Goal: Check status: Check status

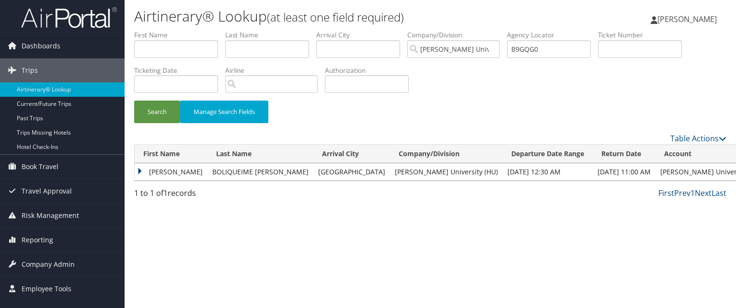
click at [556, 58] on li "Agency Locator B9GQG0" at bounding box center [552, 47] width 91 height 35
click at [552, 48] on input "B9GQG0" at bounding box center [549, 49] width 84 height 18
paste input "C7YSCZ"
type input "C7YSCZ"
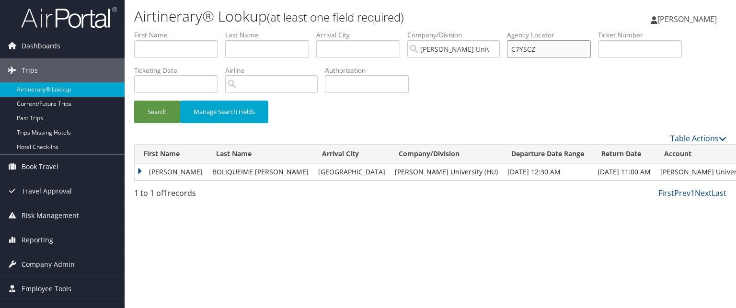
click at [134, 101] on button "Search" at bounding box center [157, 112] width 46 height 23
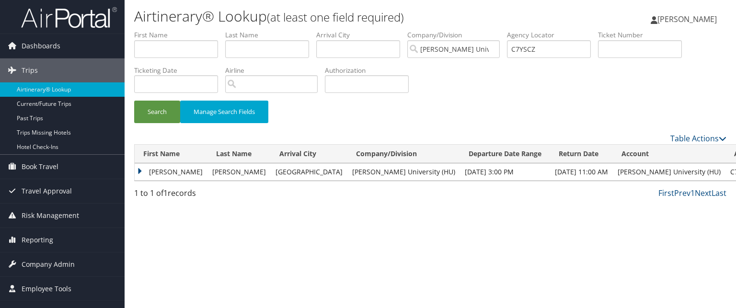
click at [139, 173] on td "ROBERT" at bounding box center [171, 171] width 73 height 17
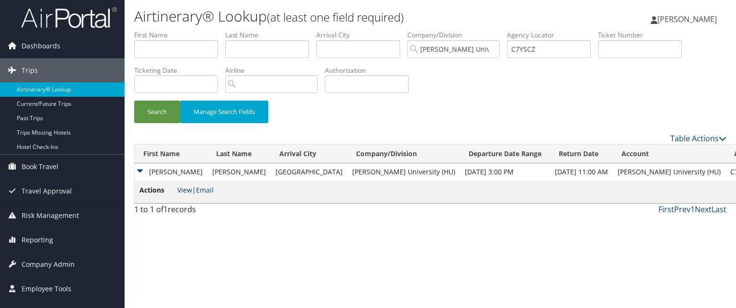
click at [182, 191] on link "View" at bounding box center [184, 189] width 15 height 9
click at [548, 47] on input "C7YSCZ" at bounding box center [549, 49] width 84 height 18
paste input "C7M1GZ"
type input "C7M1GZ"
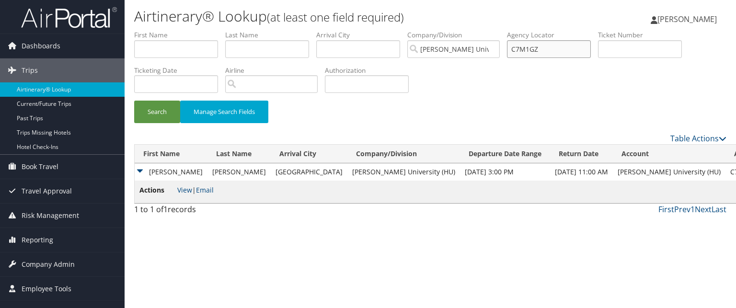
click at [134, 101] on button "Search" at bounding box center [157, 112] width 46 height 23
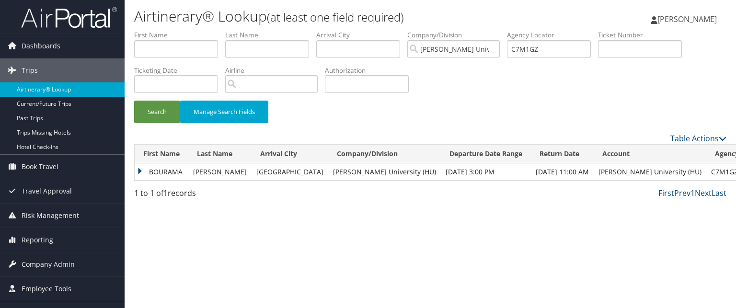
click at [169, 177] on td "BOURAMA" at bounding box center [162, 171] width 54 height 17
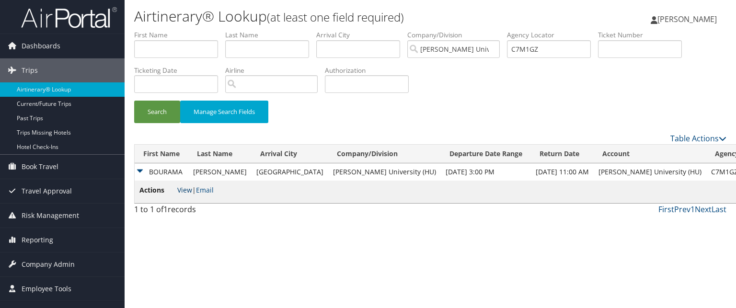
click at [186, 191] on link "View" at bounding box center [184, 189] width 15 height 9
click at [522, 48] on input "C7M1GZ" at bounding box center [549, 49] width 84 height 18
paste input "C7J2D8"
type input "C7J2D8"
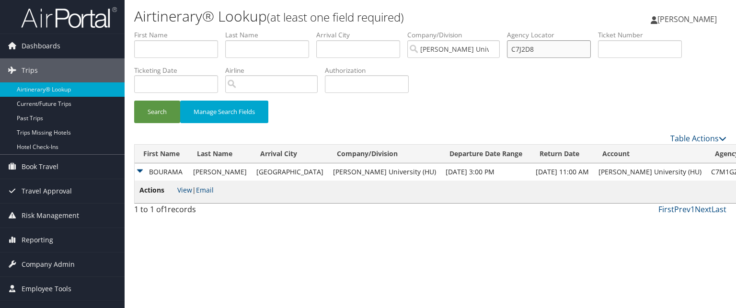
click at [134, 101] on button "Search" at bounding box center [157, 112] width 46 height 23
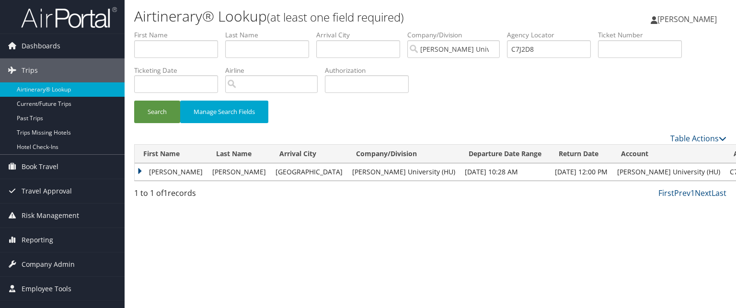
click at [180, 173] on td "RODNEY" at bounding box center [171, 171] width 73 height 17
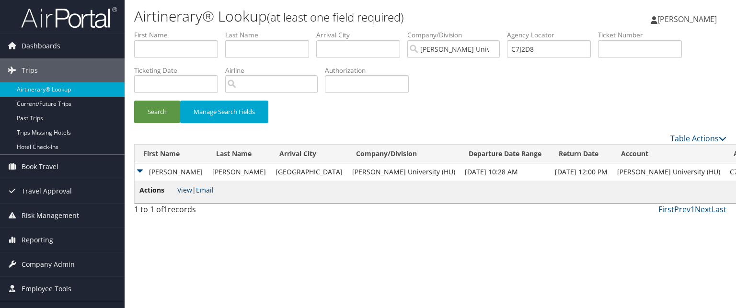
click at [185, 188] on link "View" at bounding box center [184, 189] width 15 height 9
click at [546, 49] on input "C7J2D8" at bounding box center [549, 49] width 84 height 18
paste input "BSRR63"
type input "BSRR63"
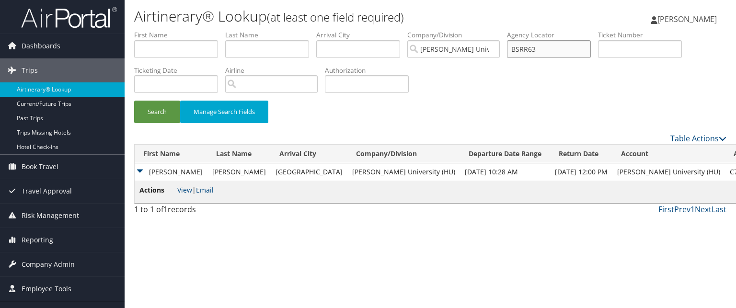
click at [134, 101] on button "Search" at bounding box center [157, 112] width 46 height 23
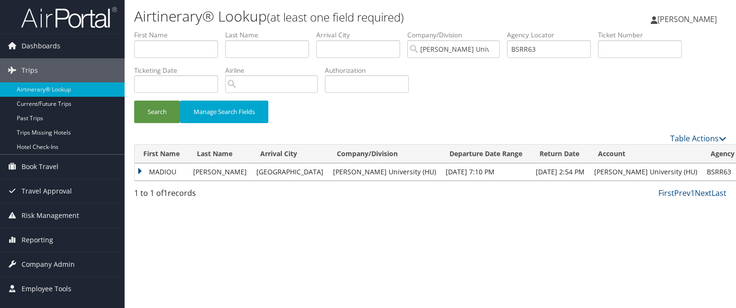
click at [139, 174] on td "MADIOU" at bounding box center [162, 171] width 54 height 17
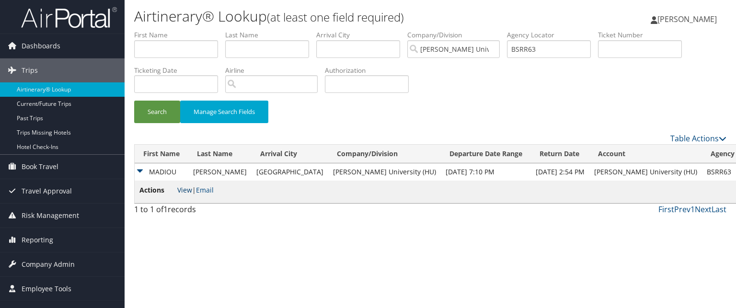
click at [185, 191] on link "View" at bounding box center [184, 189] width 15 height 9
click at [567, 51] on input "BSRR63" at bounding box center [549, 49] width 84 height 18
drag, startPoint x: 567, startPoint y: 51, endPoint x: 541, endPoint y: 47, distance: 26.2
click at [541, 47] on input "text" at bounding box center [549, 49] width 84 height 18
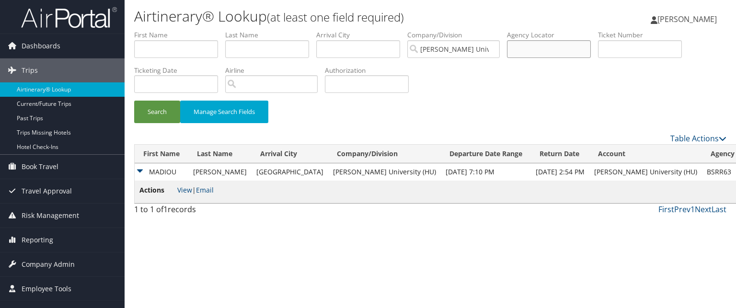
paste input "BTPYBR"
type input "BTPYBR"
click at [134, 101] on button "Search" at bounding box center [157, 112] width 46 height 23
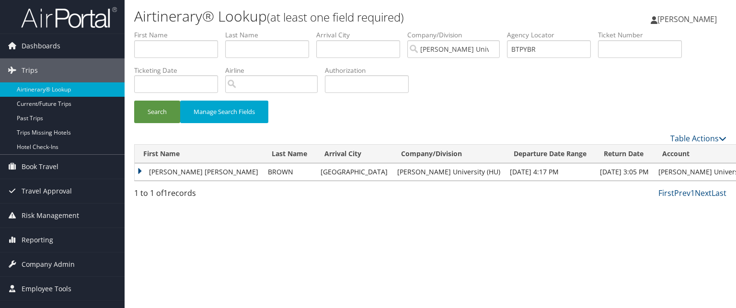
click at [142, 171] on td "MICHELLE DENISE" at bounding box center [199, 171] width 128 height 17
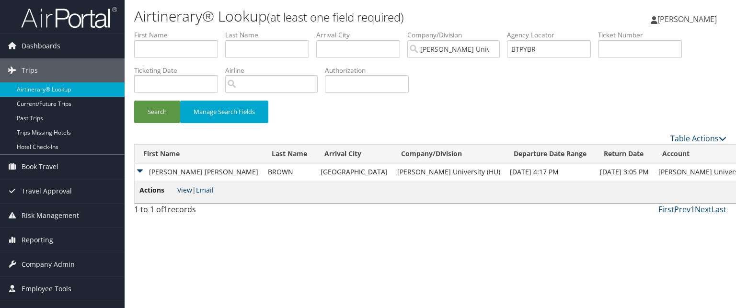
click at [183, 185] on link "View" at bounding box center [184, 189] width 15 height 9
click at [545, 51] on input "BTPYBR" at bounding box center [549, 49] width 84 height 18
paste input "BTCZ38"
type input "BTCZ38"
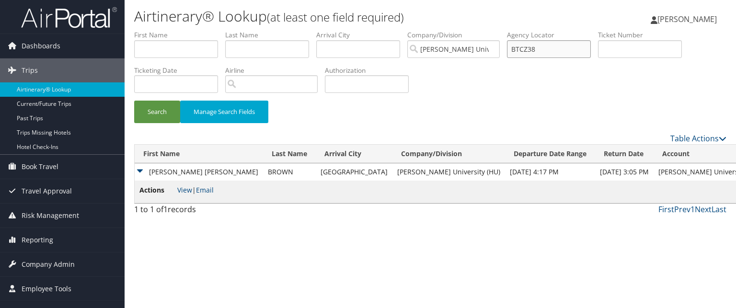
click at [134, 101] on button "Search" at bounding box center [157, 112] width 46 height 23
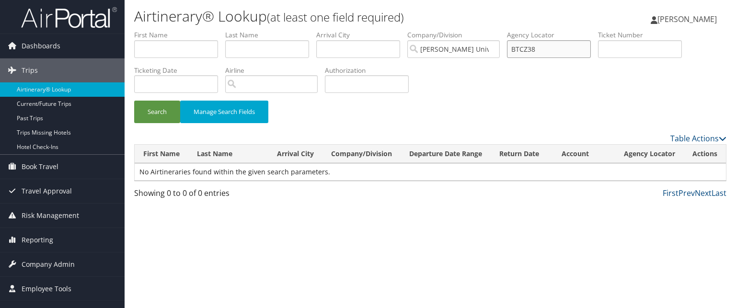
click at [556, 49] on input "BTCZ38" at bounding box center [549, 49] width 84 height 18
paste input "BV8ZFC"
type input "BV8ZFC"
click at [134, 101] on button "Search" at bounding box center [157, 112] width 46 height 23
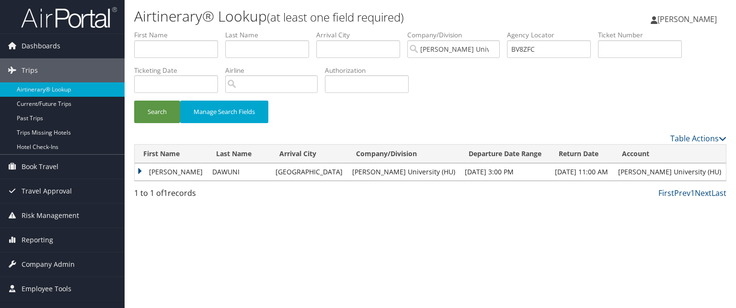
click at [138, 168] on td "JOSEPHINE JARPA" at bounding box center [171, 171] width 73 height 17
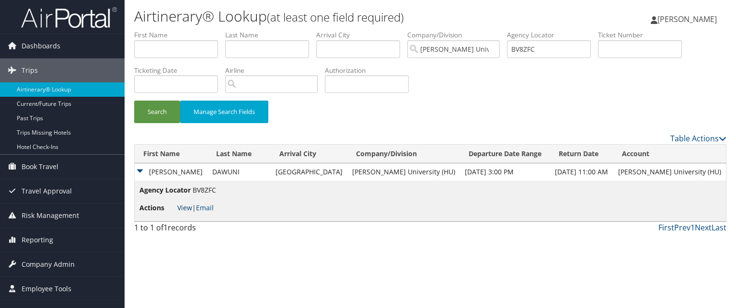
click at [185, 204] on link "View" at bounding box center [184, 207] width 15 height 9
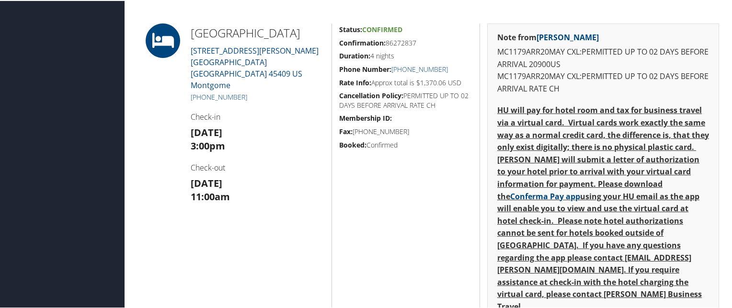
scroll to position [291, 0]
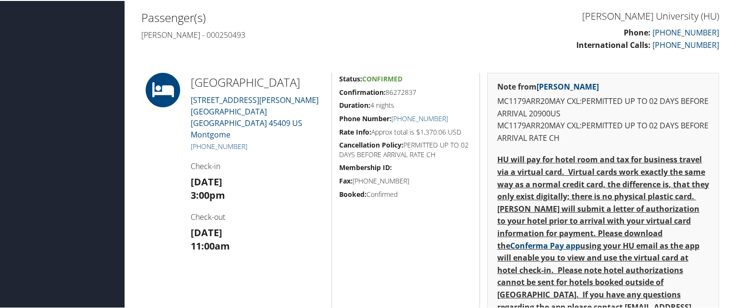
drag, startPoint x: 390, startPoint y: 88, endPoint x: 429, endPoint y: 87, distance: 39.3
click at [429, 87] on h5 "Confirmation: 86272837" at bounding box center [405, 92] width 133 height 10
drag, startPoint x: 417, startPoint y: 87, endPoint x: 385, endPoint y: 87, distance: 32.1
click at [385, 87] on h5 "Confirmation: 86272837" at bounding box center [405, 92] width 133 height 10
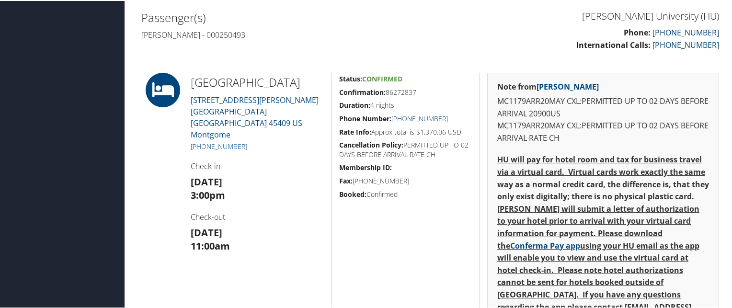
click at [411, 101] on h5 "Duration: 4 nights" at bounding box center [405, 105] width 133 height 10
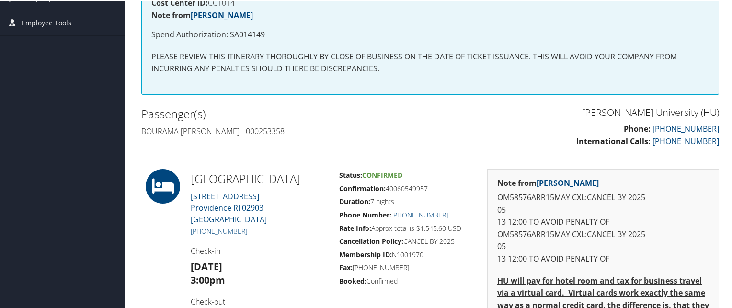
scroll to position [194, 0]
click at [309, 171] on h2 "[GEOGRAPHIC_DATA]" at bounding box center [258, 178] width 134 height 16
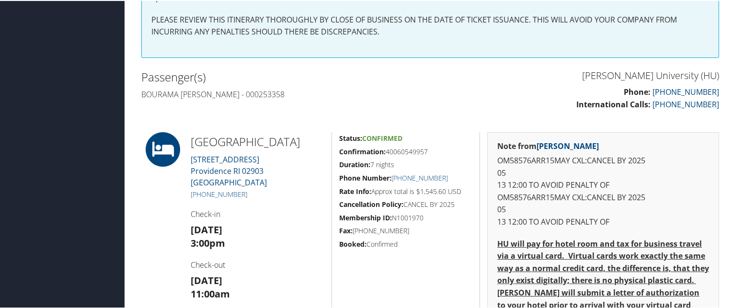
scroll to position [231, 0]
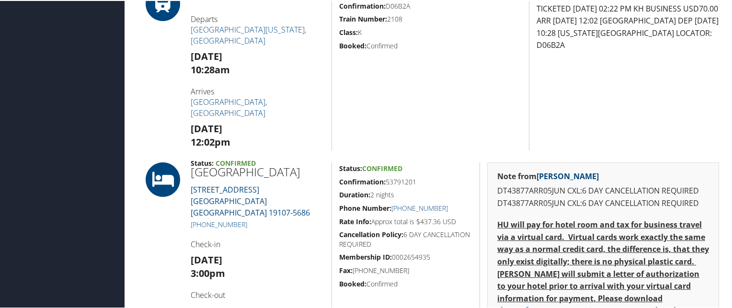
scroll to position [378, 0]
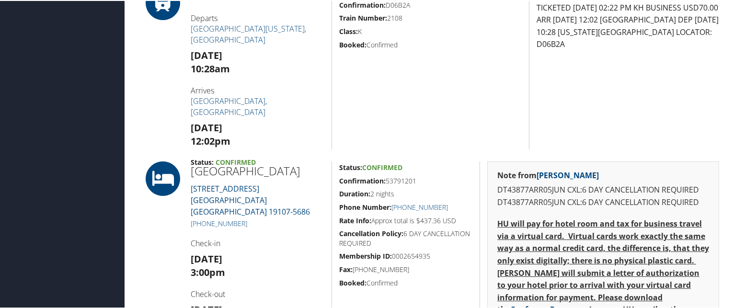
drag, startPoint x: 388, startPoint y: 181, endPoint x: 417, endPoint y: 183, distance: 28.4
click at [417, 183] on h5 "Confirmation: 53791201" at bounding box center [405, 180] width 133 height 10
click at [407, 190] on h5 "Duration: 2 nights" at bounding box center [405, 193] width 133 height 10
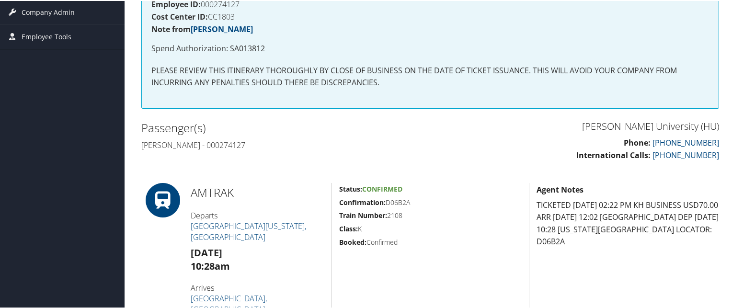
scroll to position [0, 0]
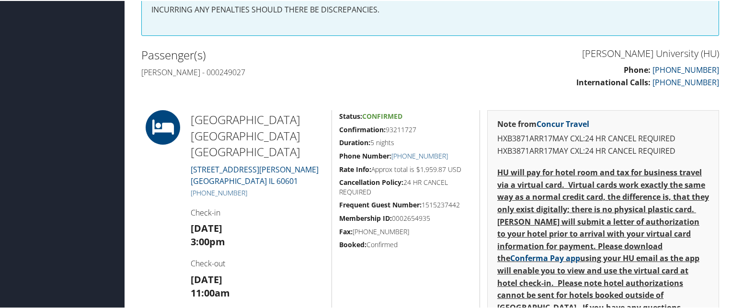
scroll to position [253, 0]
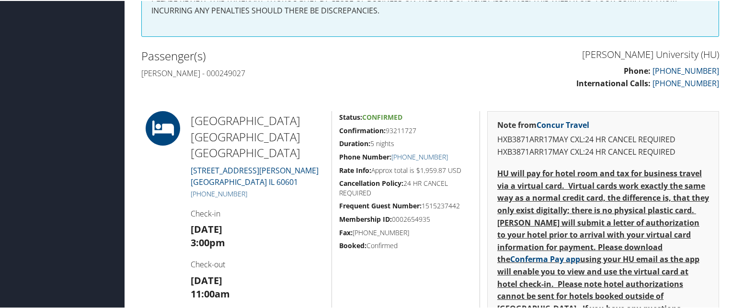
click at [355, 93] on div "[PERSON_NAME][GEOGRAPHIC_DATA] (HU) Phone: [PHONE_NUMBER] International Calls: …" at bounding box center [430, 71] width 592 height 53
click at [355, 93] on div "Howard University (HU) Phone: 866-390-7205 International Calls: 801-829-7450 Pa…" at bounding box center [430, 71] width 592 height 53
